Goal: Find specific page/section

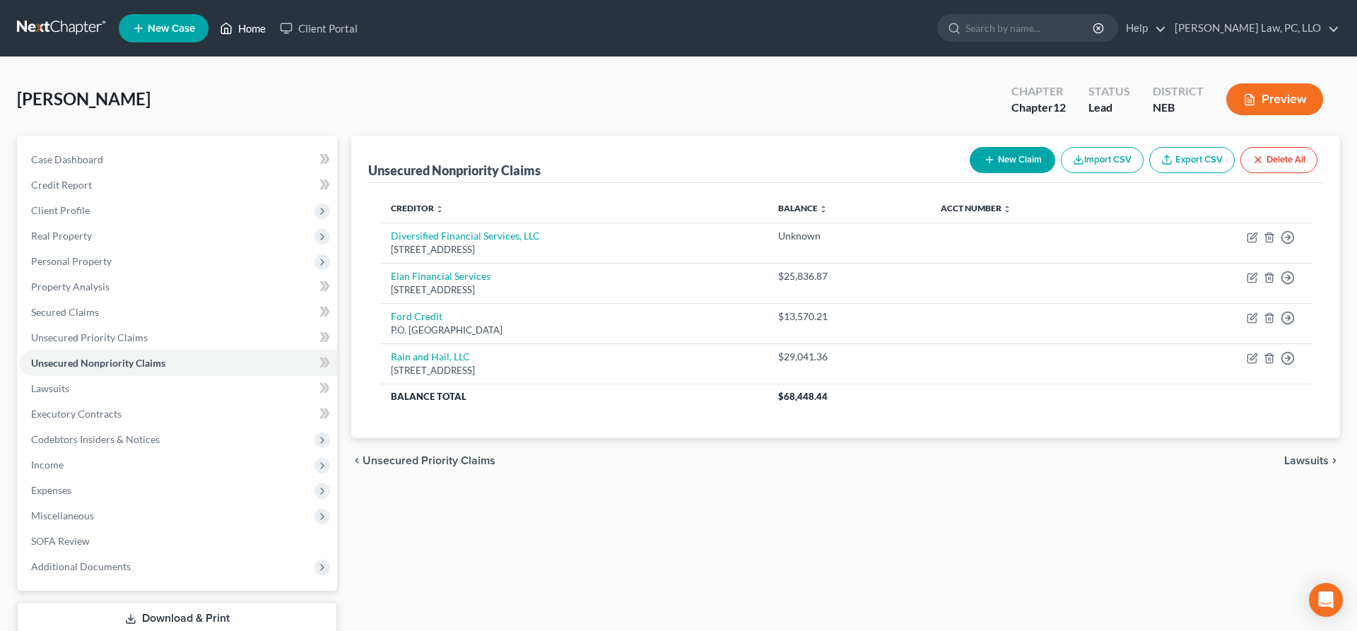
click at [237, 33] on link "Home" at bounding box center [243, 28] width 60 height 25
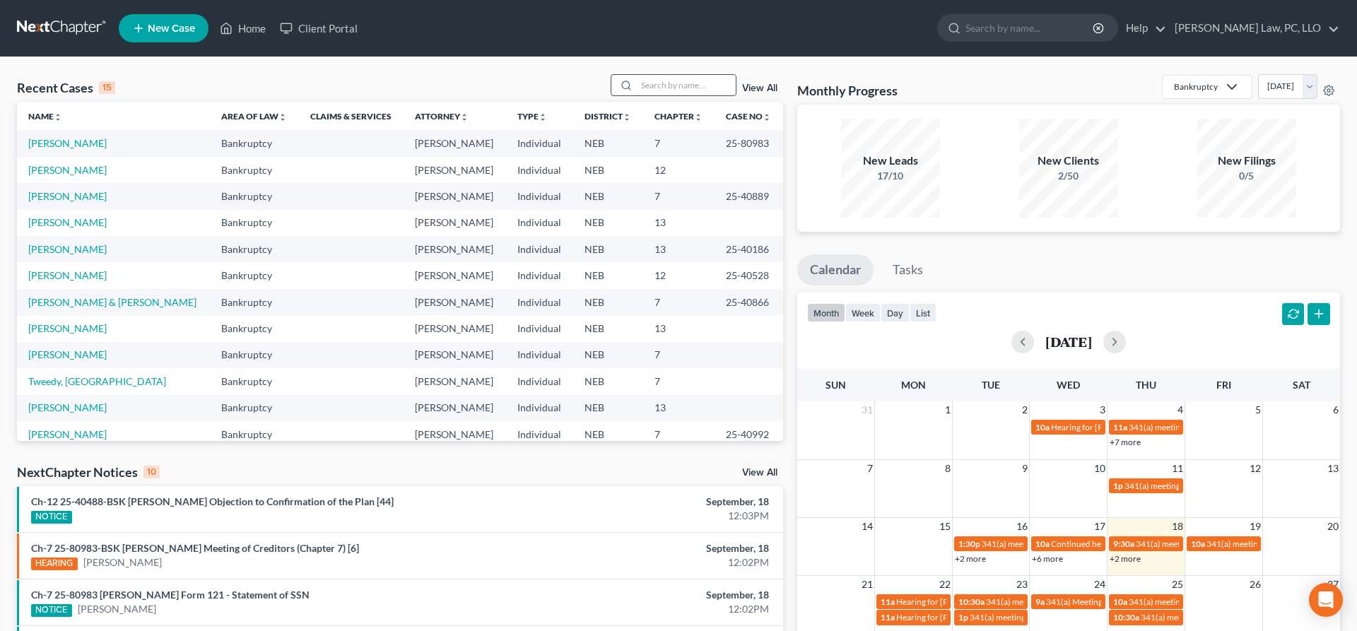
click at [660, 94] on input "search" at bounding box center [686, 85] width 99 height 20
drag, startPoint x: 858, startPoint y: 133, endPoint x: 900, endPoint y: 174, distance: 58.5
click at [783, 160] on div "Name unfold_more expand_more expand_less Area of Law unfold_more expand_more ex…" at bounding box center [400, 271] width 766 height 339
click at [688, 90] on input "search" at bounding box center [686, 85] width 99 height 20
type input "[PERSON_NAME]"
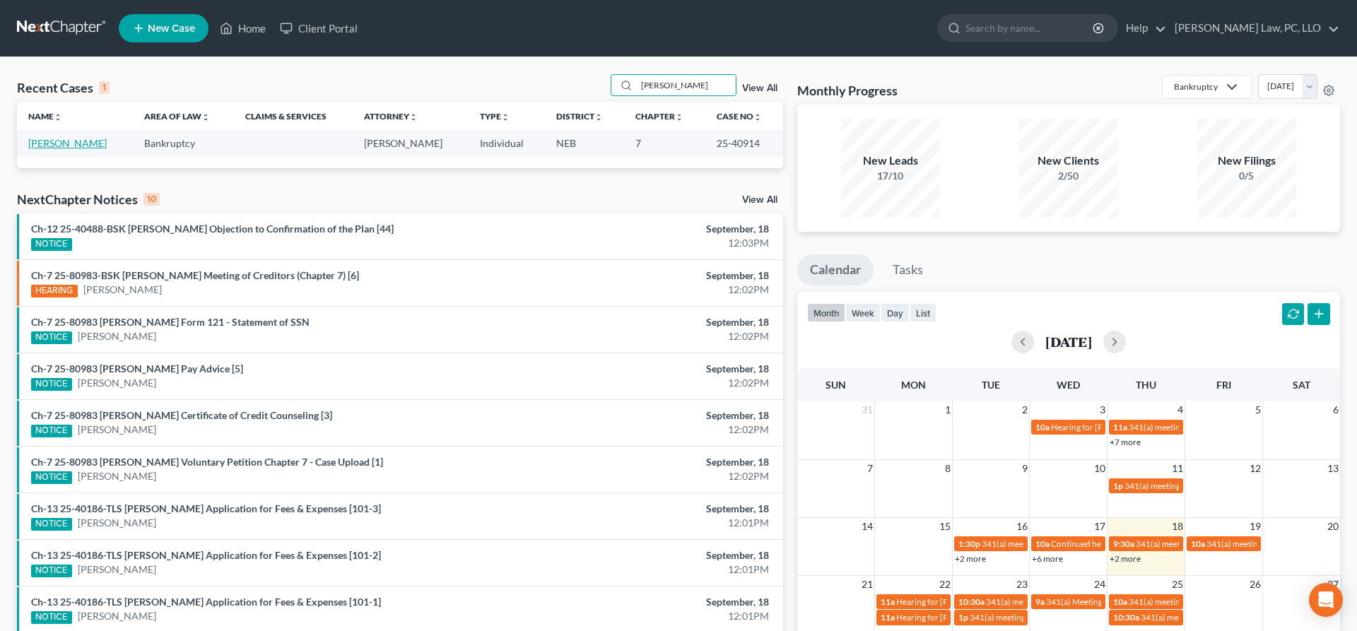
click at [63, 139] on link "[PERSON_NAME]" at bounding box center [67, 143] width 78 height 12
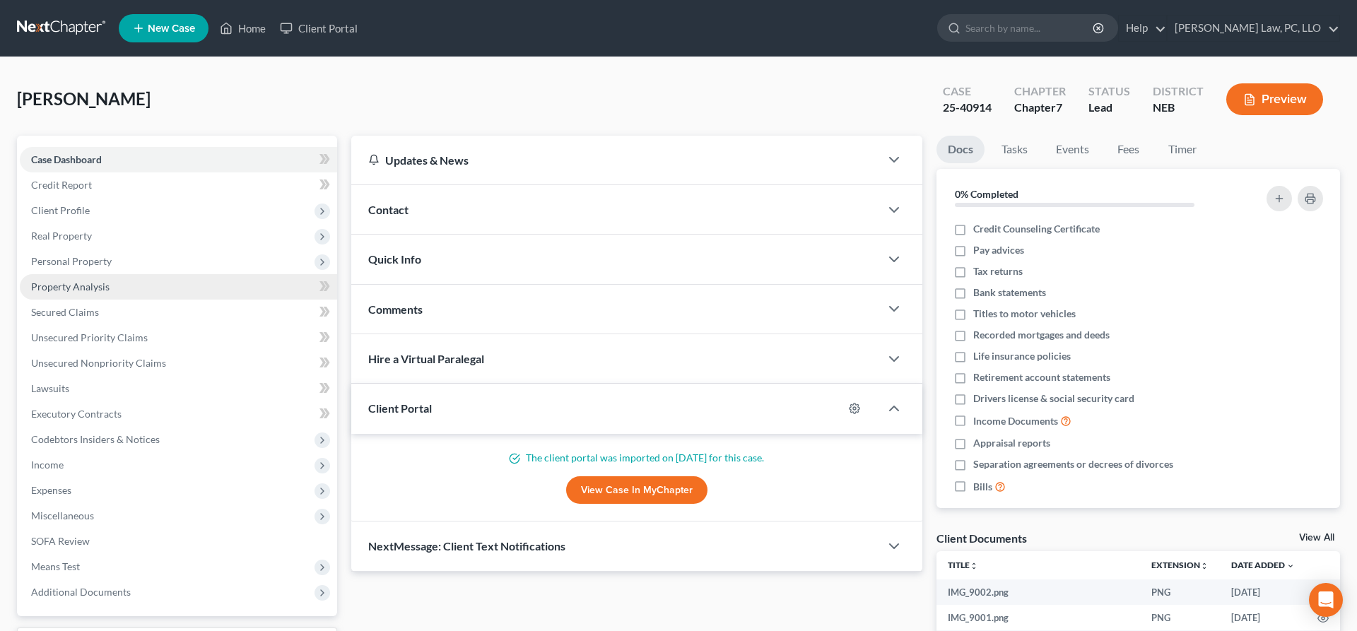
click at [100, 291] on span "Property Analysis" at bounding box center [70, 287] width 78 height 12
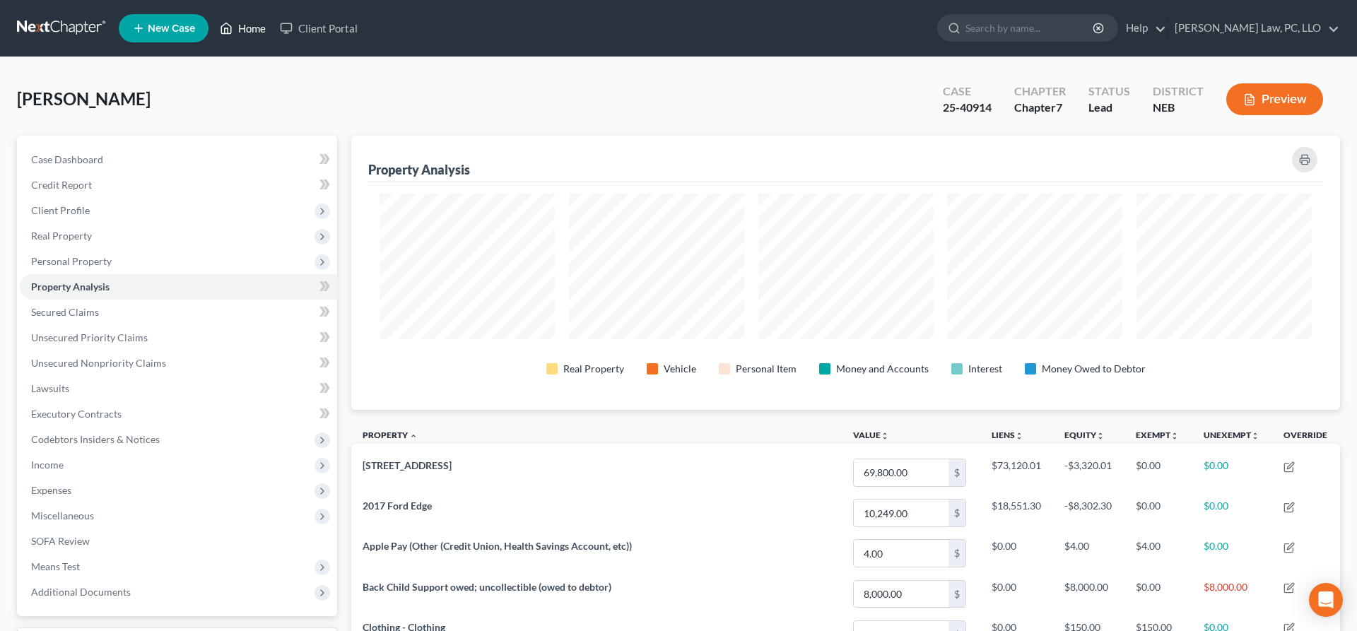
click at [239, 37] on link "Home" at bounding box center [243, 28] width 60 height 25
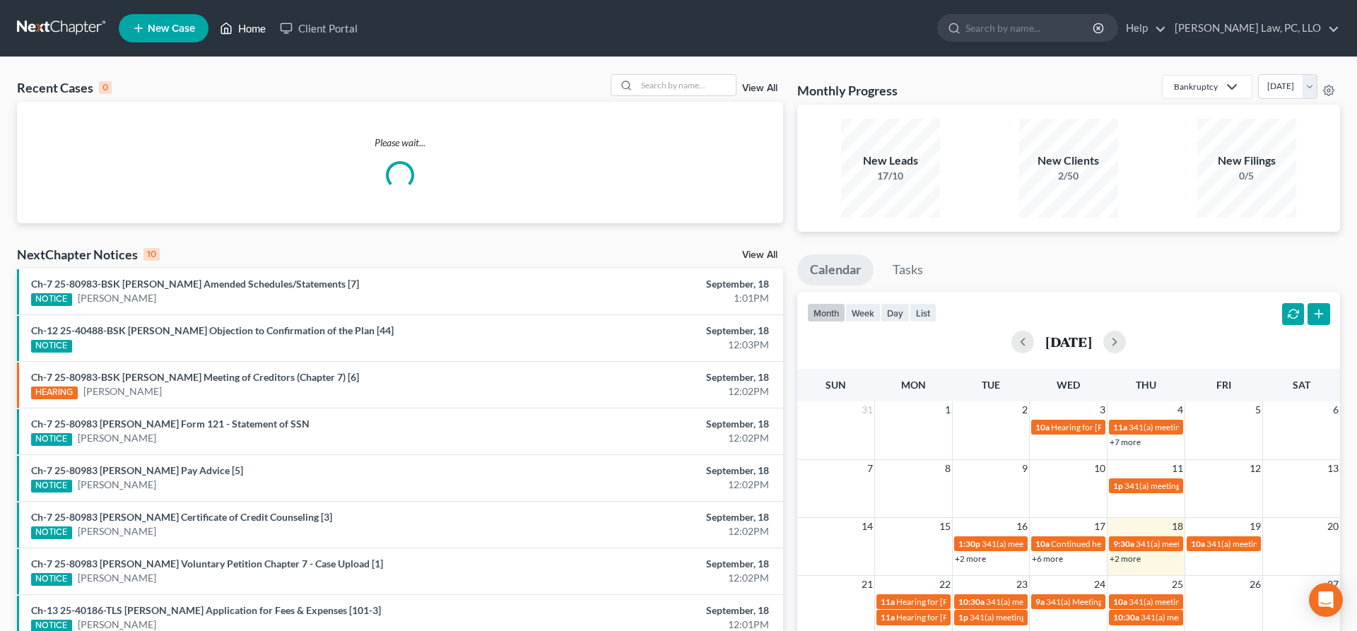
click at [240, 33] on link "Home" at bounding box center [243, 28] width 60 height 25
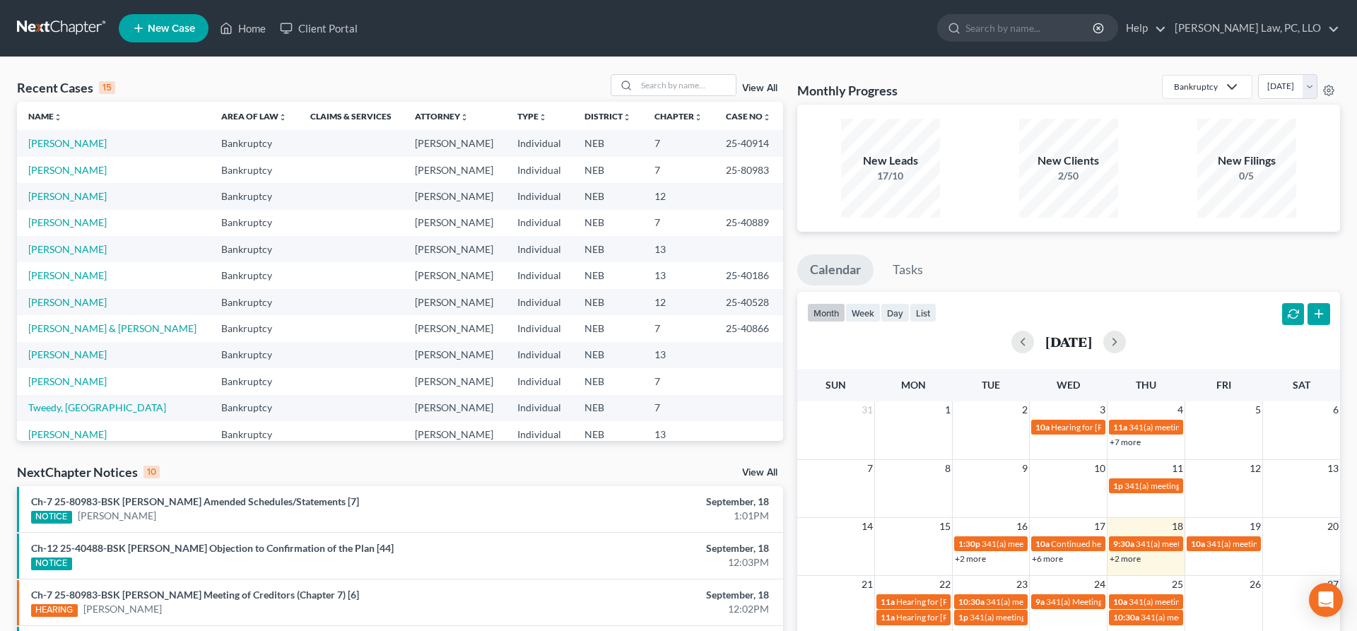
drag, startPoint x: 241, startPoint y: 528, endPoint x: 254, endPoint y: 527, distance: 13.4
click at [254, 527] on li "Ch-7 25-80983-BSK [PERSON_NAME] Amended Schedules/Statements [7] NOTICE [PERSON…" at bounding box center [400, 509] width 766 height 46
